Goal: Check status: Check status

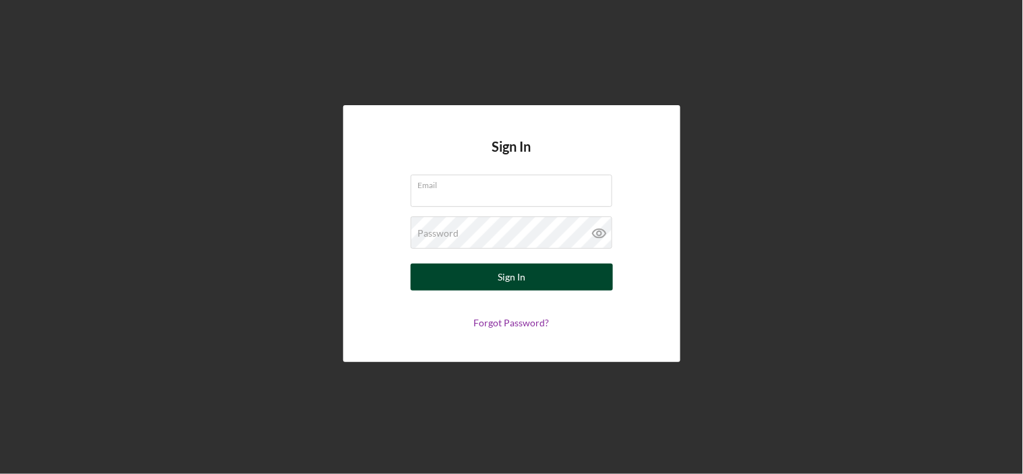
type input "[EMAIL_ADDRESS][DOMAIN_NAME]"
click at [511, 282] on div "Sign In" at bounding box center [512, 277] width 28 height 27
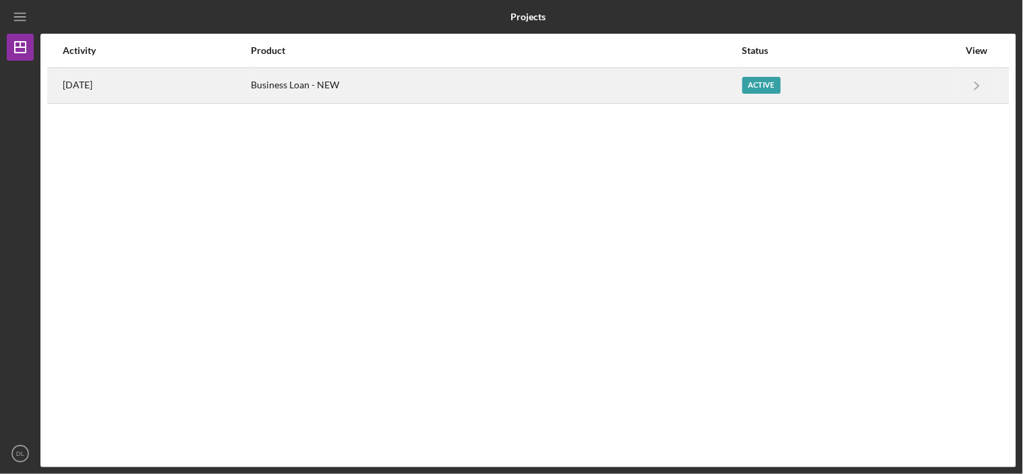
click at [138, 89] on div "[DATE]" at bounding box center [156, 86] width 187 height 34
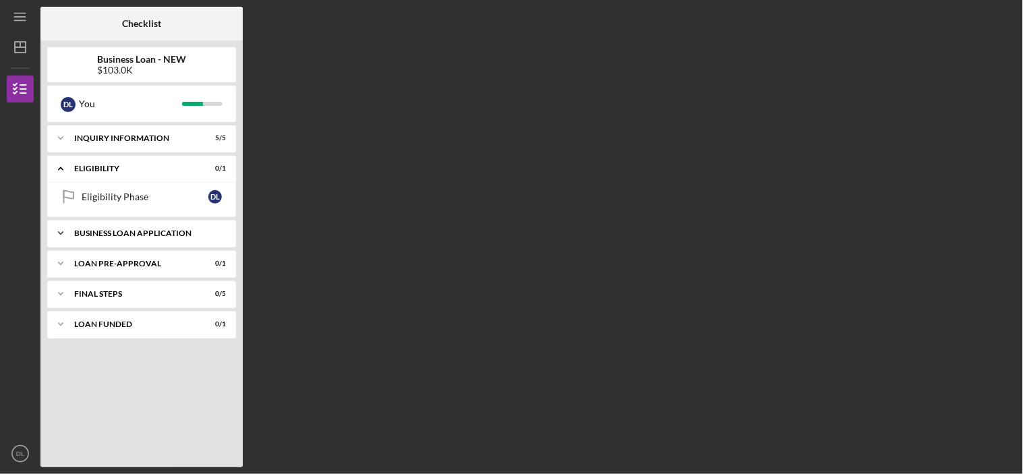
click at [149, 239] on div "Icon/Expander BUSINESS LOAN APPLICATION 9 / 14" at bounding box center [141, 233] width 189 height 27
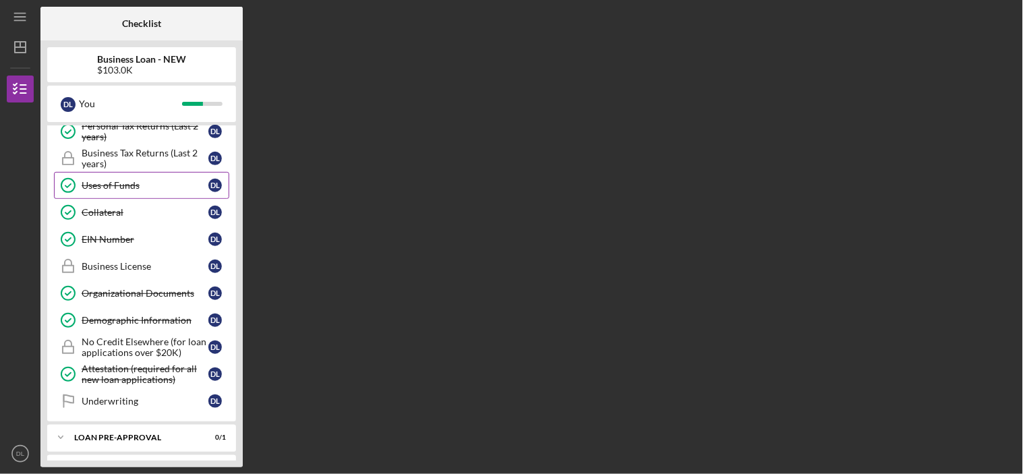
scroll to position [225, 0]
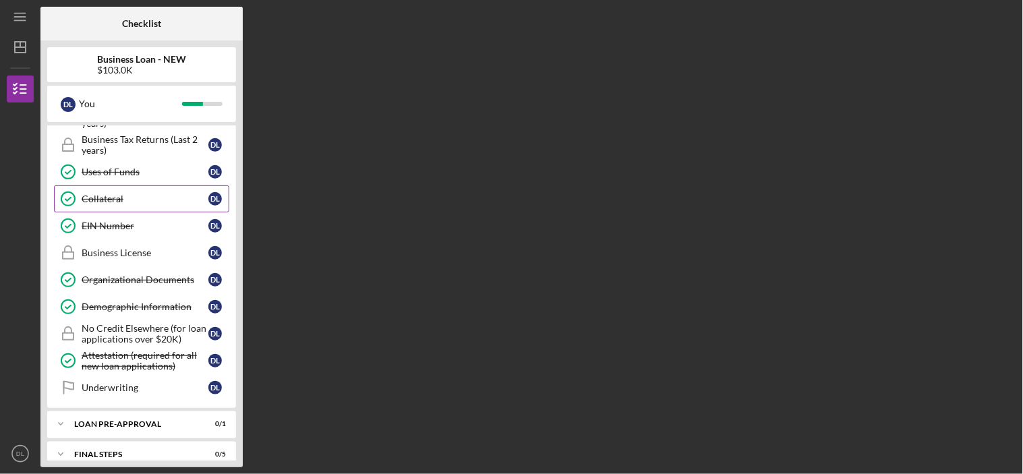
click at [113, 201] on div "Collateral" at bounding box center [145, 199] width 127 height 11
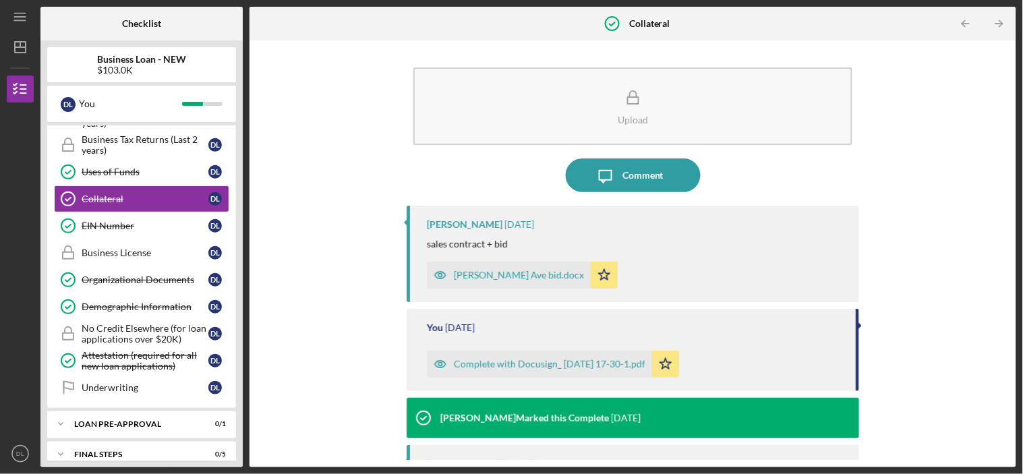
click at [439, 276] on icon "button" at bounding box center [440, 275] width 3 height 3
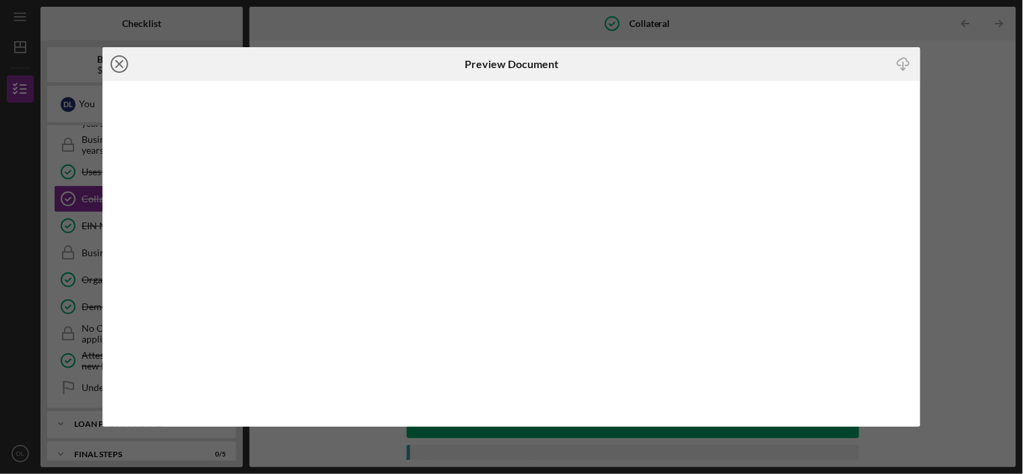
click at [119, 67] on icon "Icon/Close" at bounding box center [120, 64] width 34 height 34
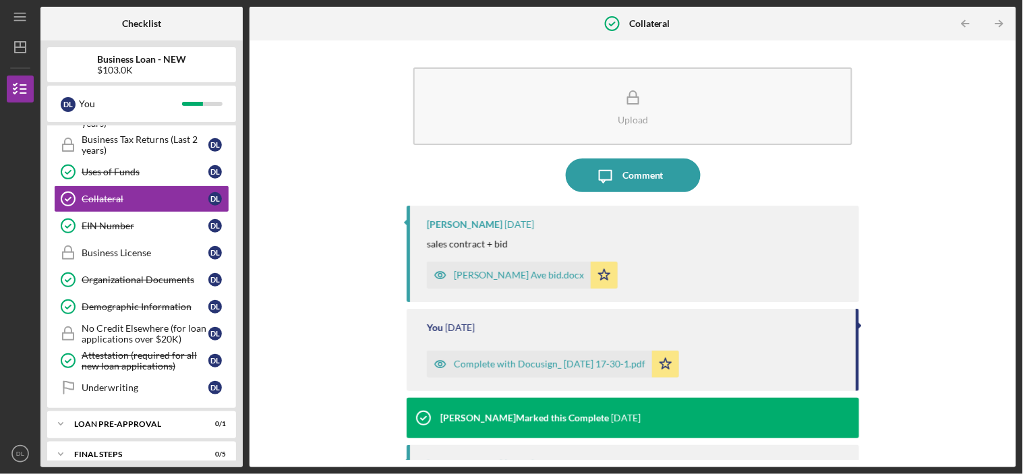
click at [439, 363] on icon "button" at bounding box center [440, 363] width 3 height 3
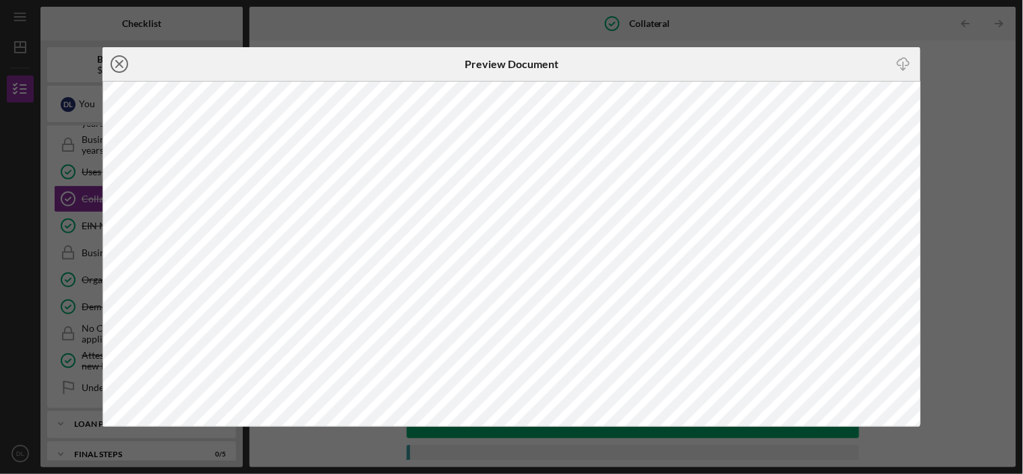
click at [122, 64] on icon "Icon/Close" at bounding box center [120, 64] width 34 height 34
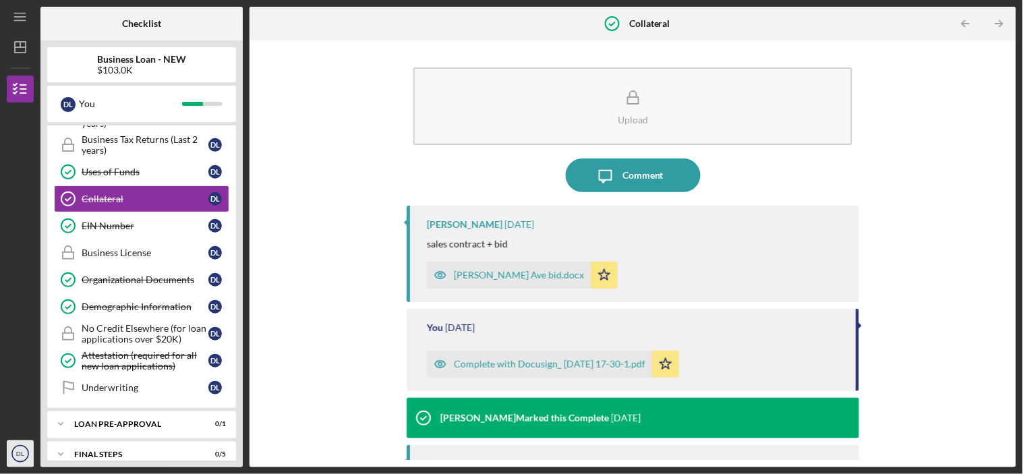
click at [25, 452] on icon "DL" at bounding box center [20, 454] width 27 height 34
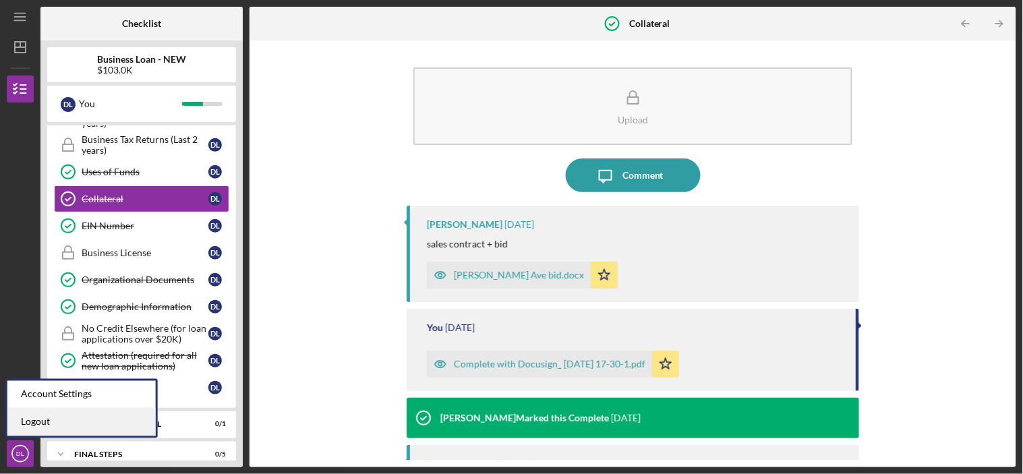
click at [51, 426] on link "Logout" at bounding box center [81, 423] width 148 height 28
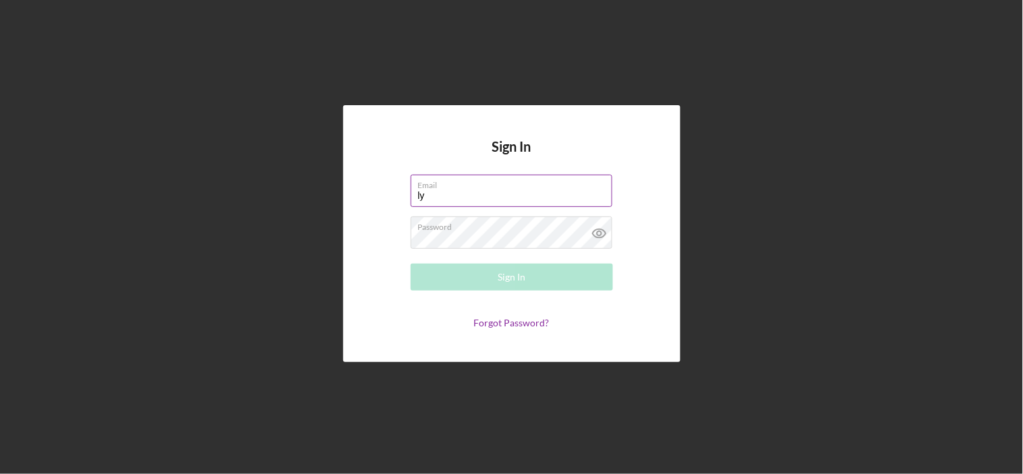
type input "l"
type input "[EMAIL_ADDRESS][DOMAIN_NAME]"
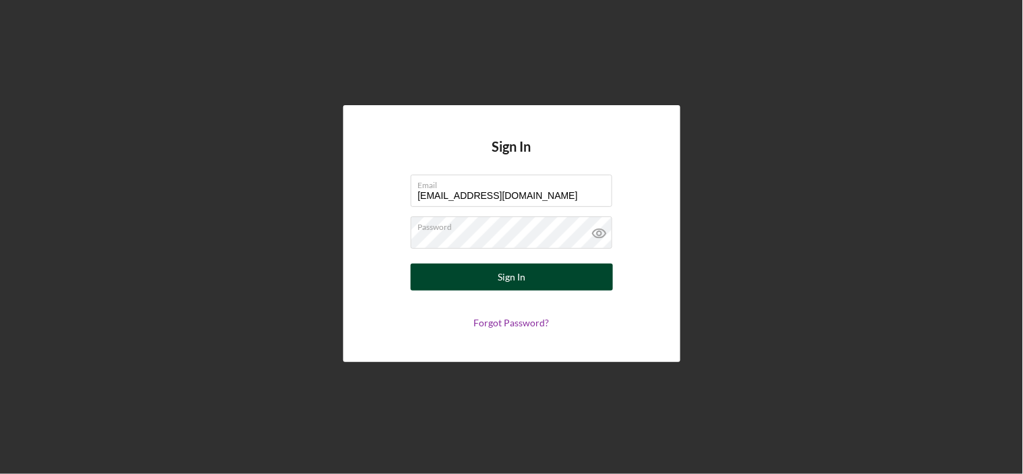
click at [508, 276] on div "Sign In" at bounding box center [512, 277] width 28 height 27
